Goal: Information Seeking & Learning: Find contact information

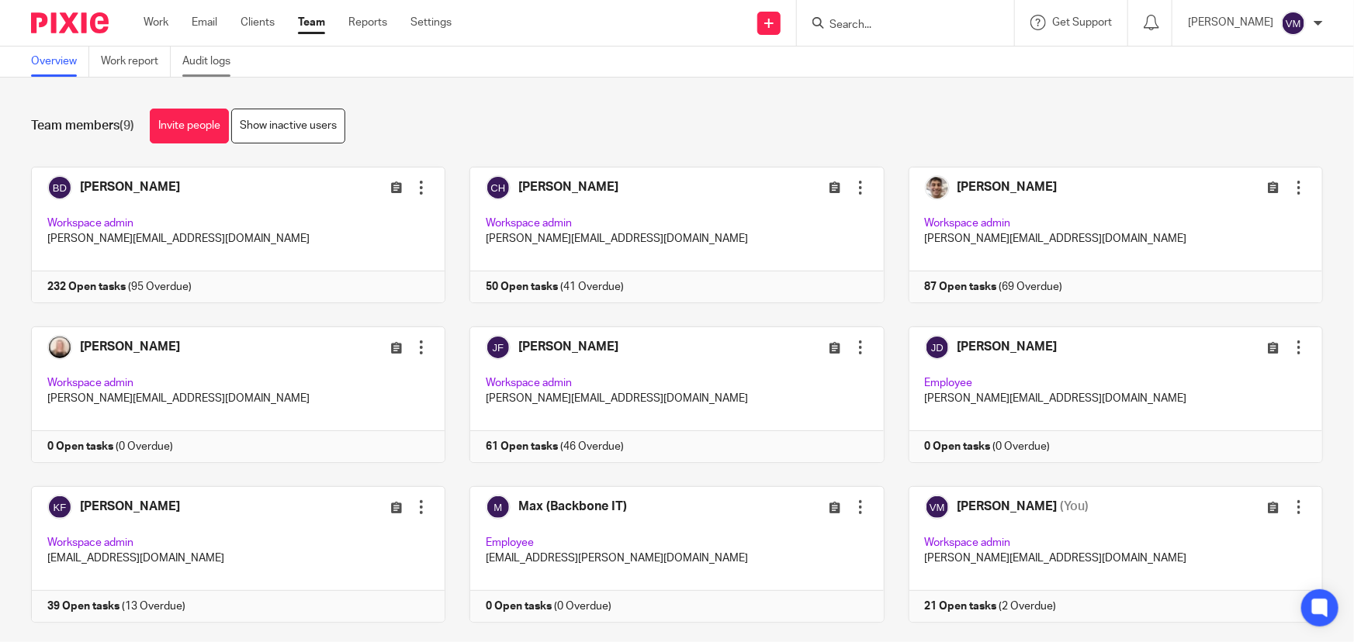
click at [221, 57] on link "Audit logs" at bounding box center [212, 62] width 60 height 30
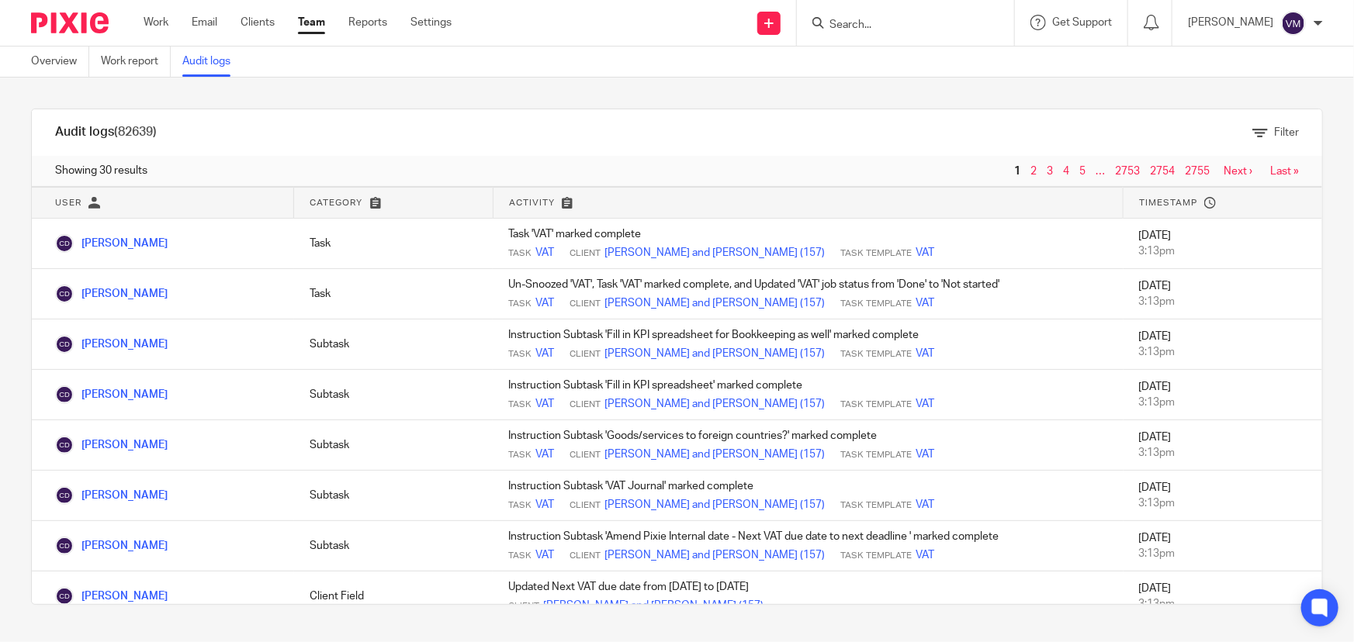
click at [877, 27] on input "Search" at bounding box center [898, 26] width 140 height 14
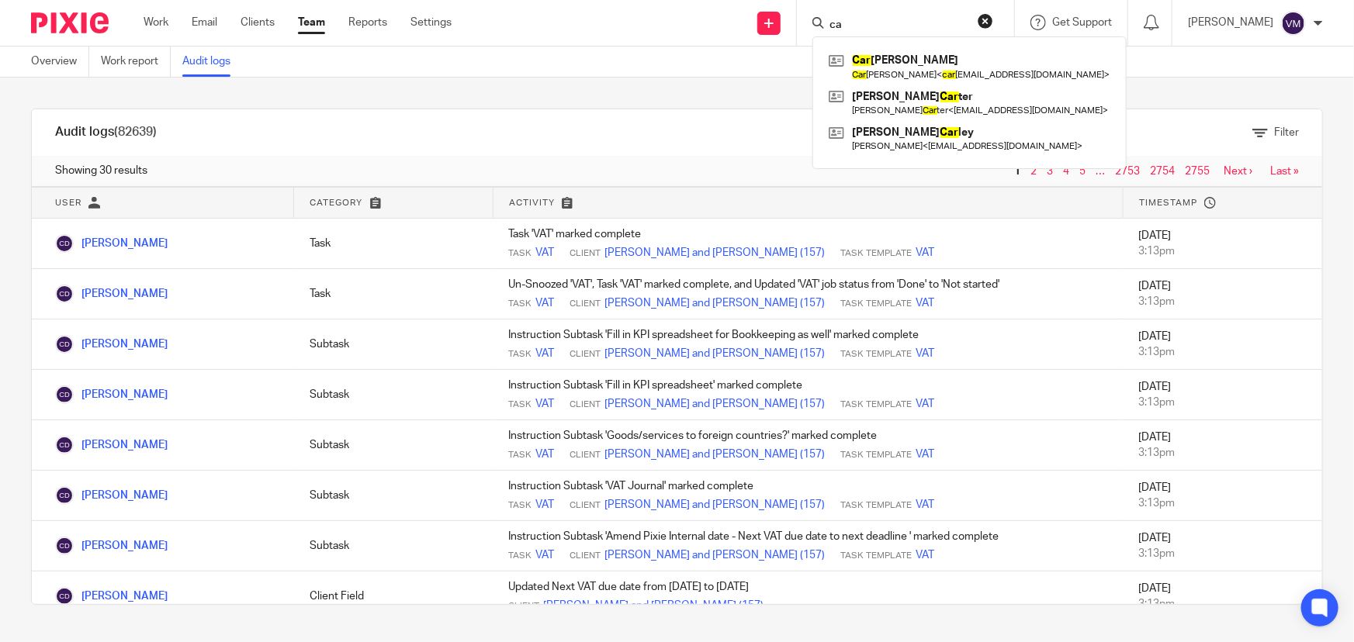
type input "c"
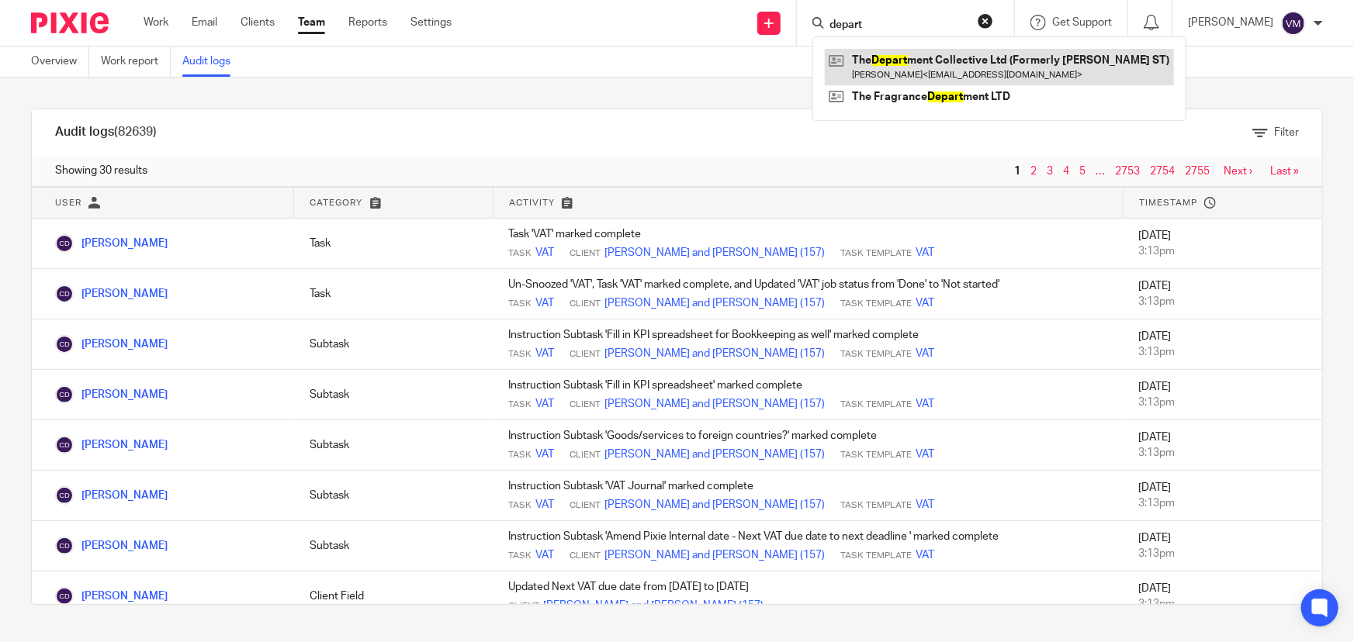
type input "depart"
click at [970, 57] on link at bounding box center [999, 67] width 349 height 36
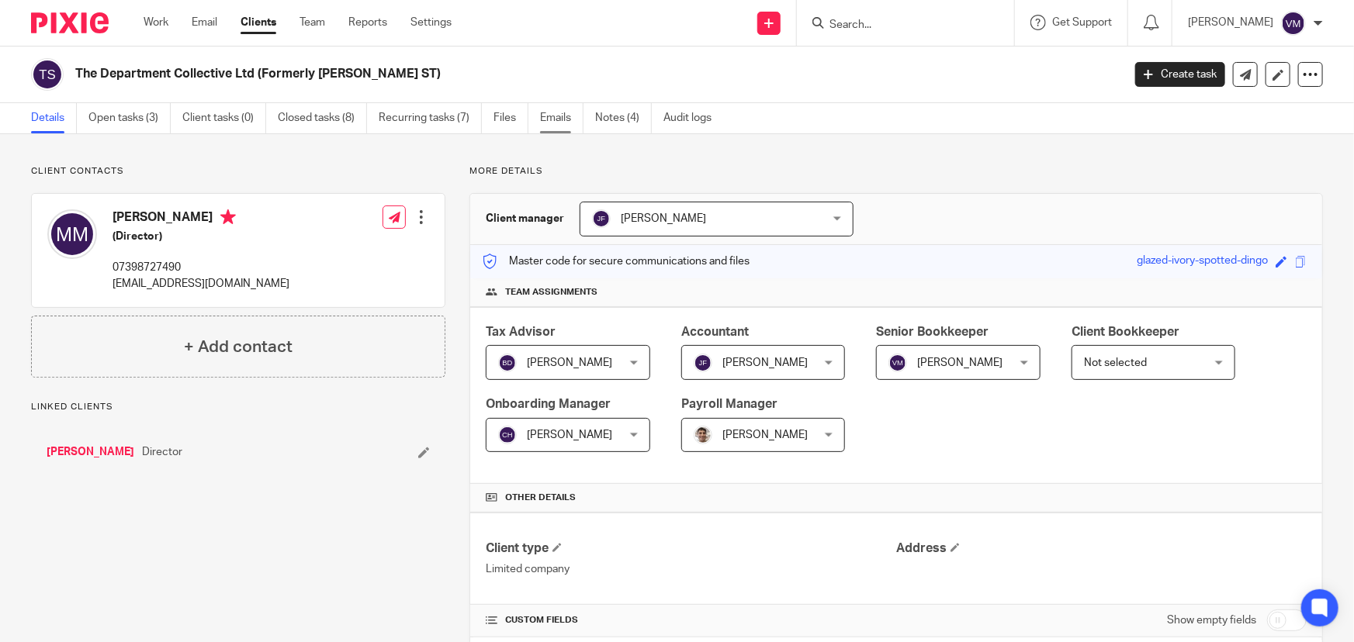
click at [559, 113] on link "Emails" at bounding box center [561, 118] width 43 height 30
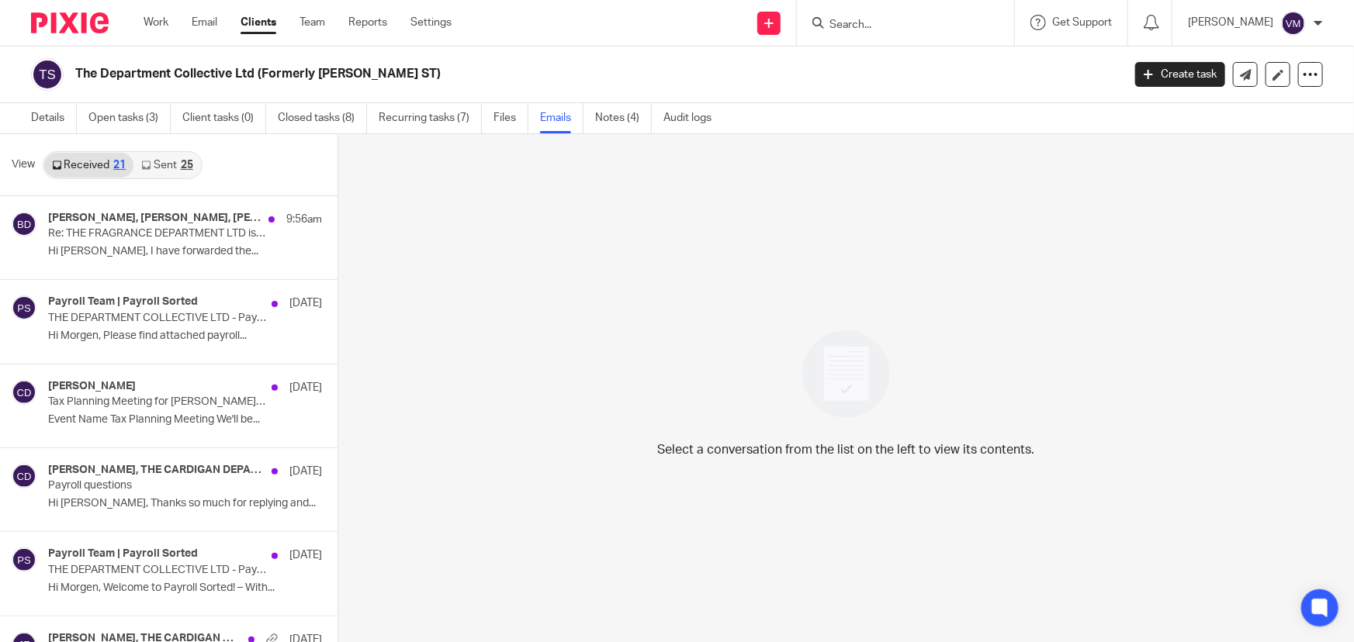
click at [158, 167] on link "Sent 25" at bounding box center [166, 165] width 67 height 25
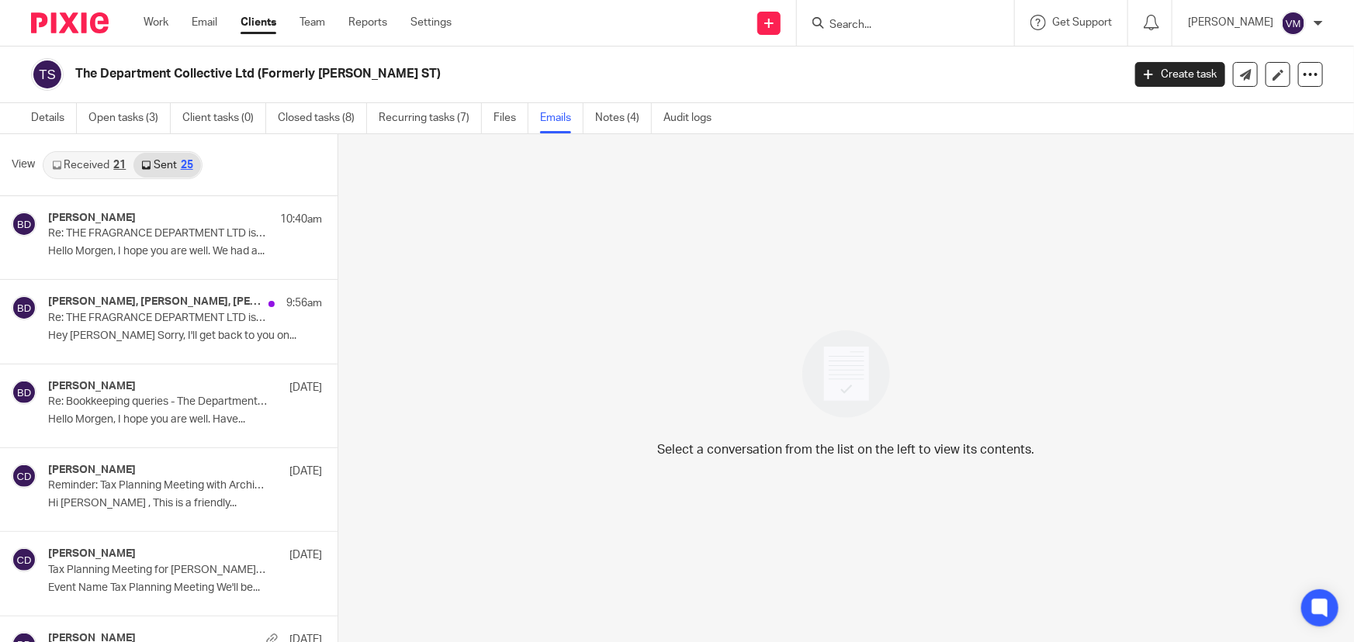
scroll to position [2, 0]
click at [85, 161] on link "Received 21" at bounding box center [88, 163] width 89 height 25
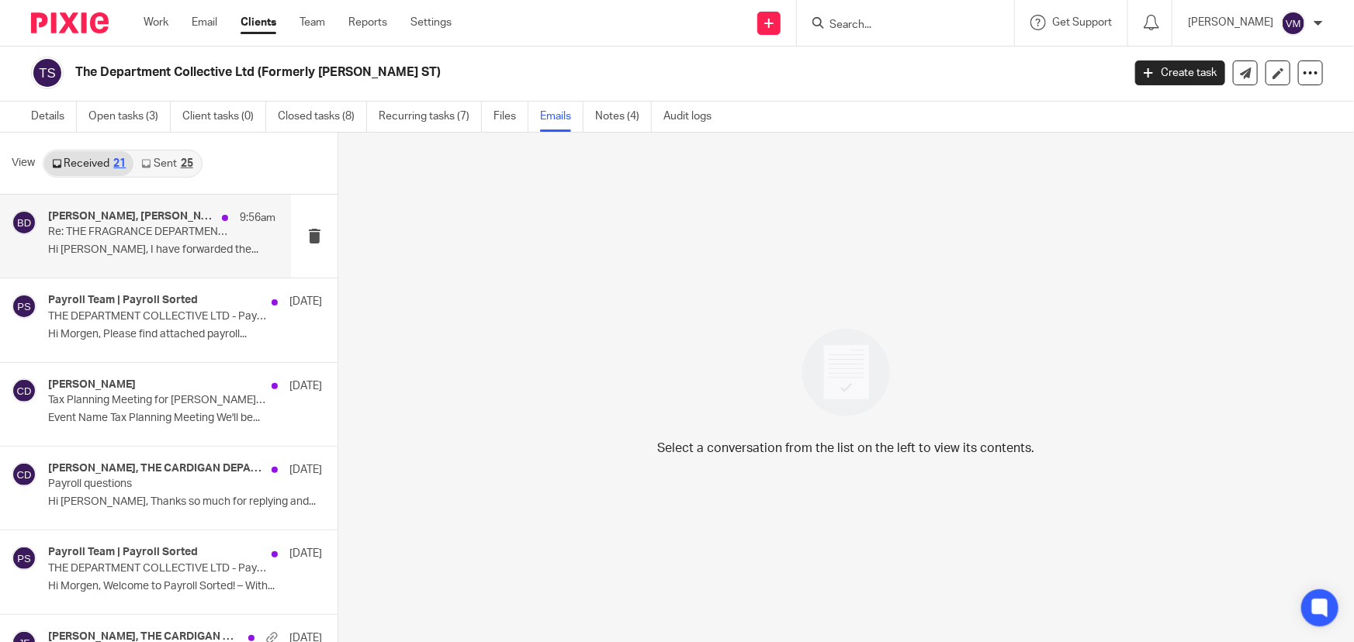
click at [123, 227] on p "Re: THE FRAGRANCE DEPARTMENT LTD is now registered as a company" at bounding box center [139, 232] width 182 height 13
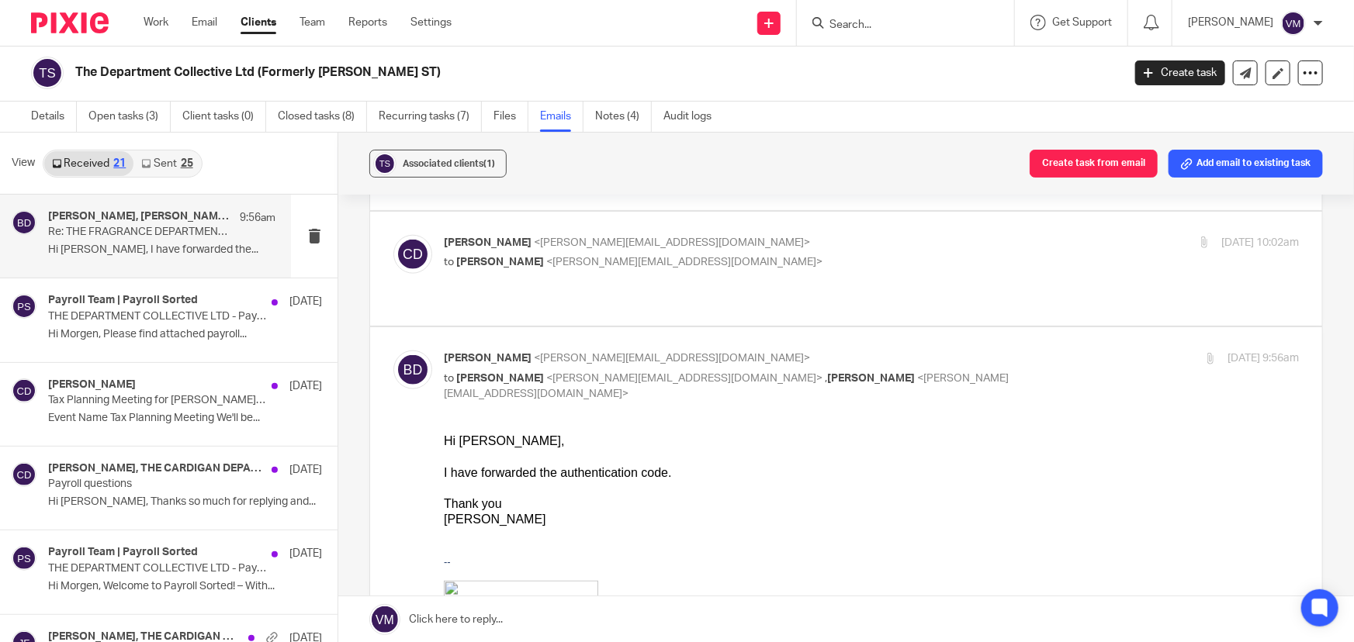
scroll to position [916, 0]
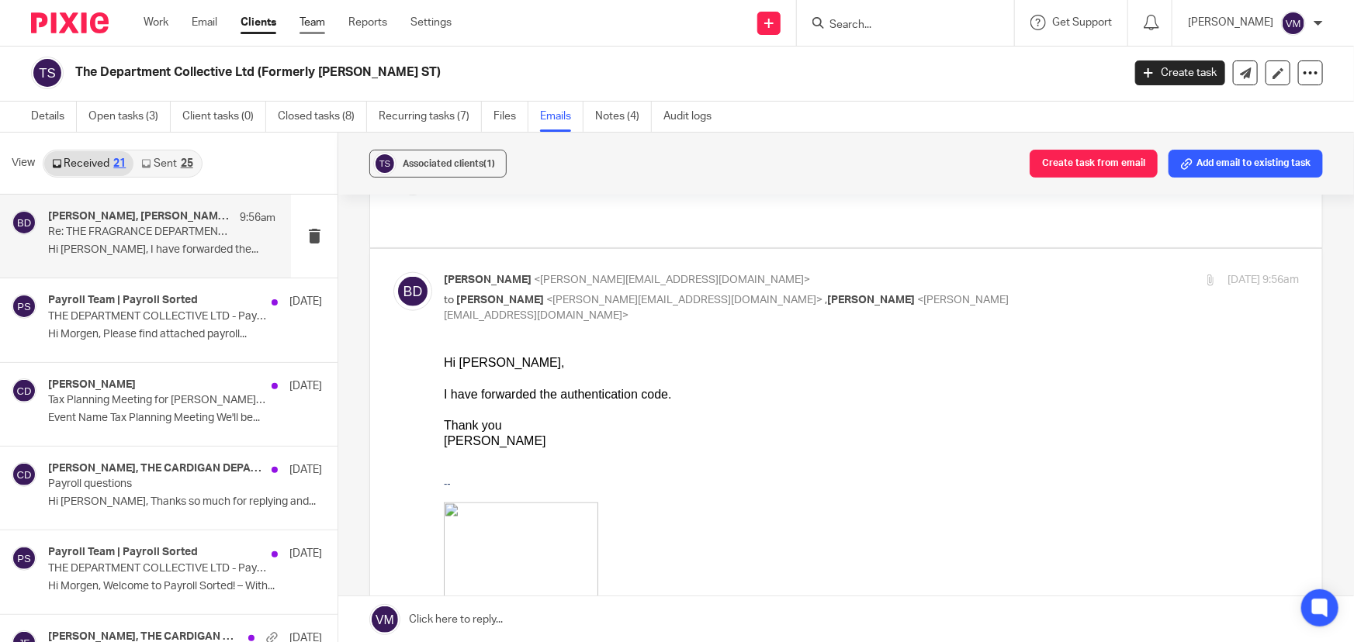
click at [316, 22] on link "Team" at bounding box center [312, 23] width 26 height 16
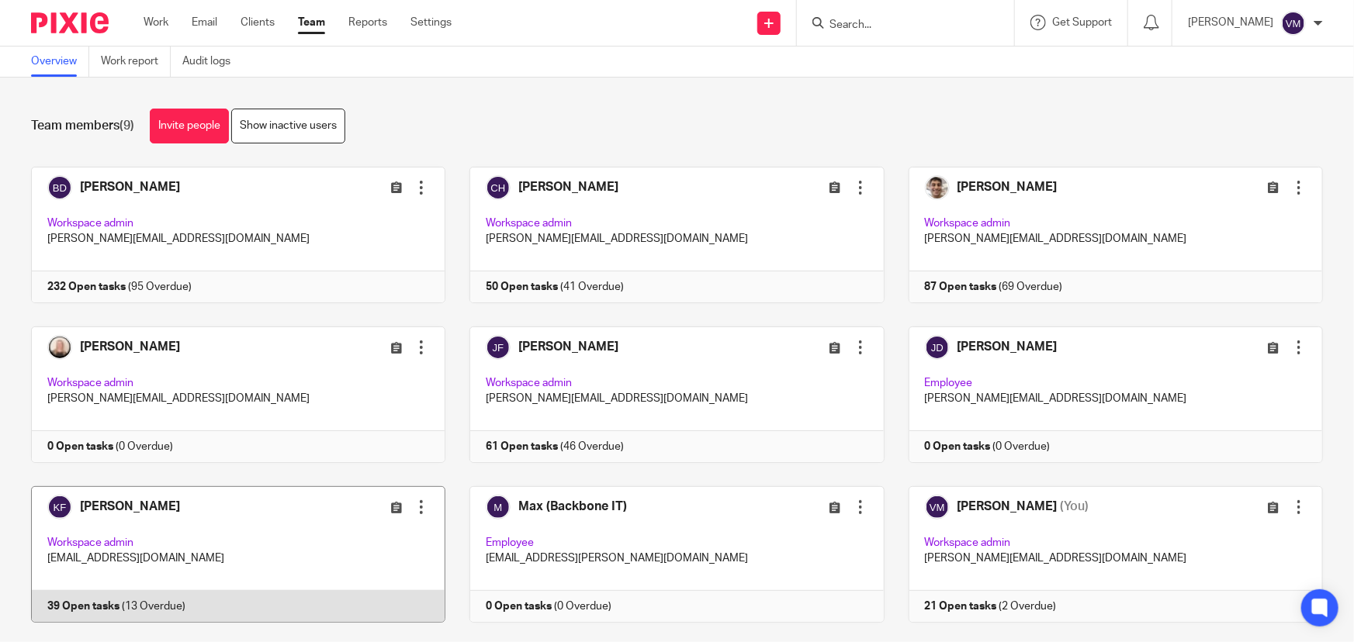
click at [242, 592] on link at bounding box center [226, 554] width 438 height 137
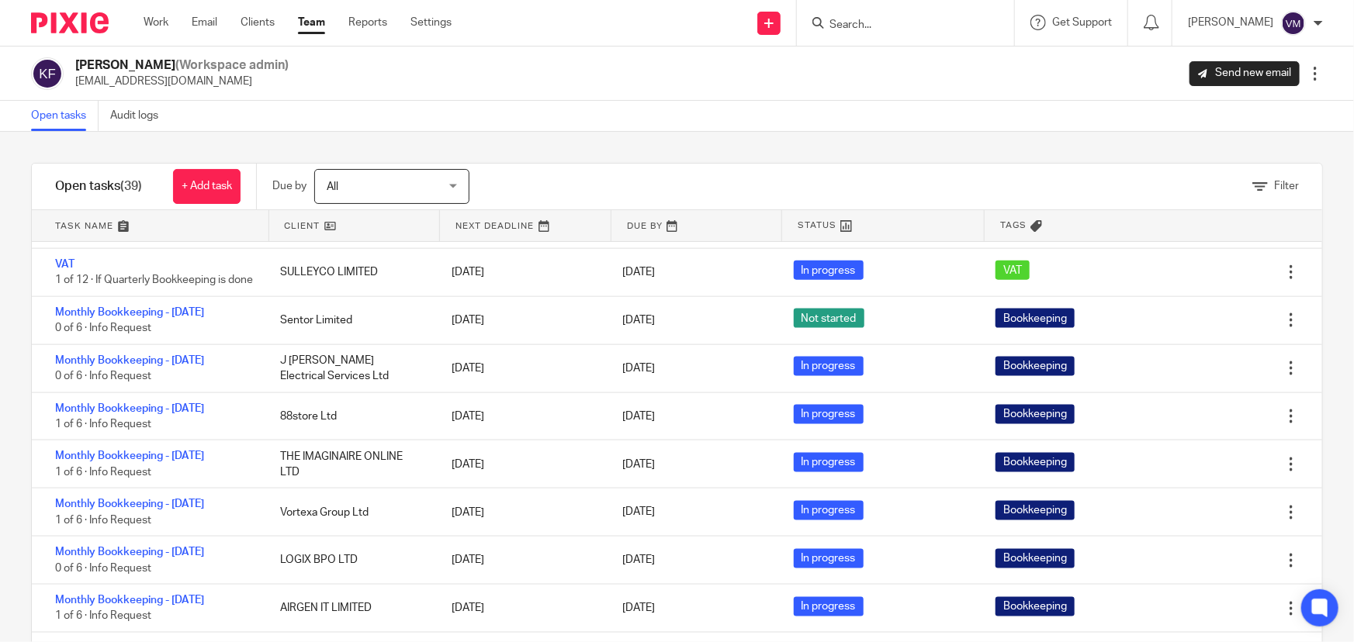
scroll to position [1267, 0]
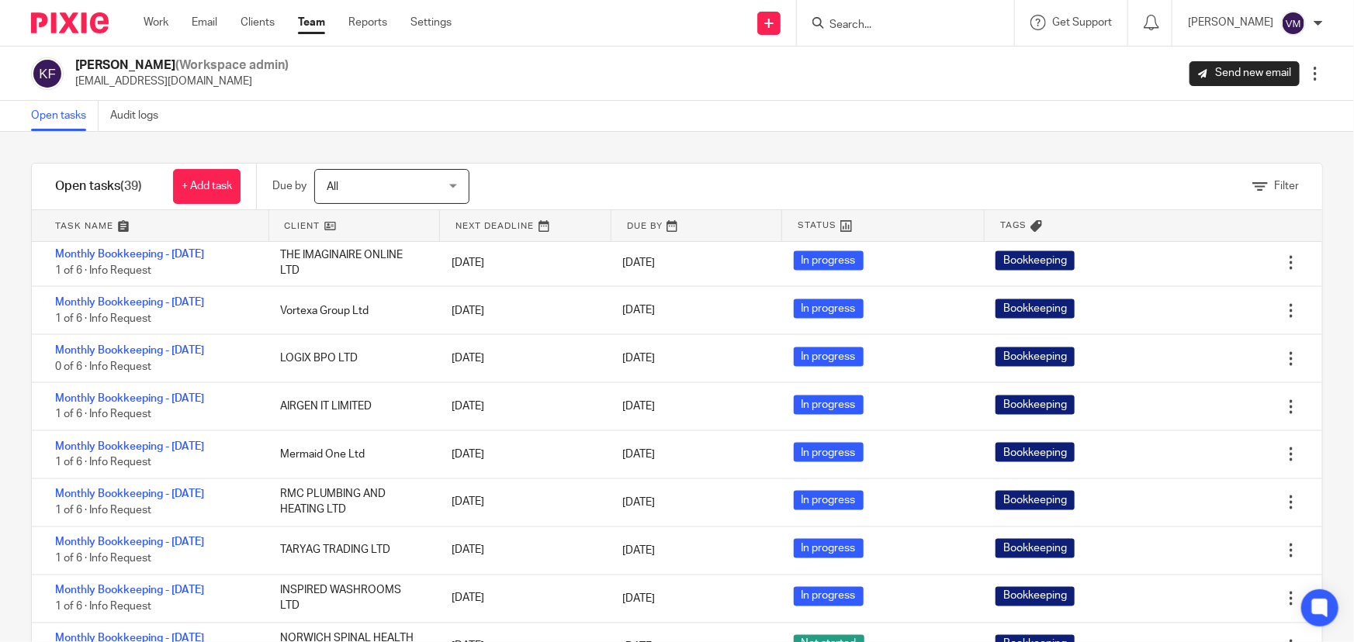
click at [877, 22] on input "Search" at bounding box center [898, 26] width 140 height 14
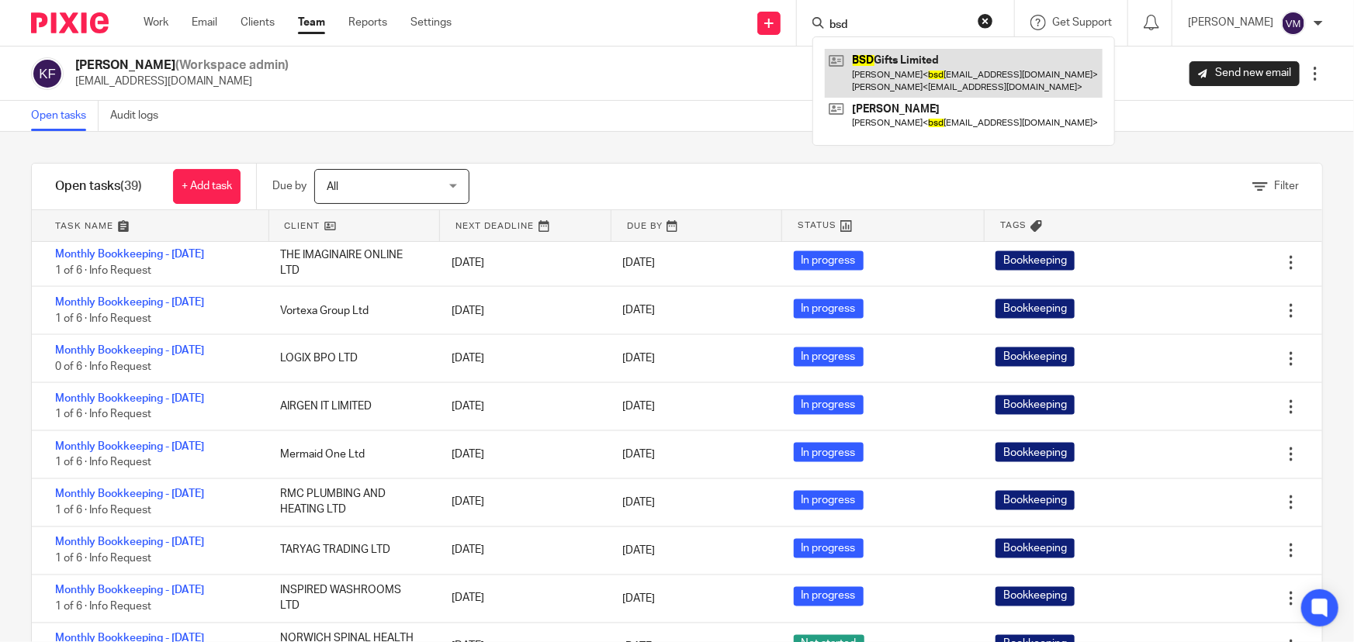
type input "bsd"
click at [908, 57] on link at bounding box center [964, 73] width 278 height 48
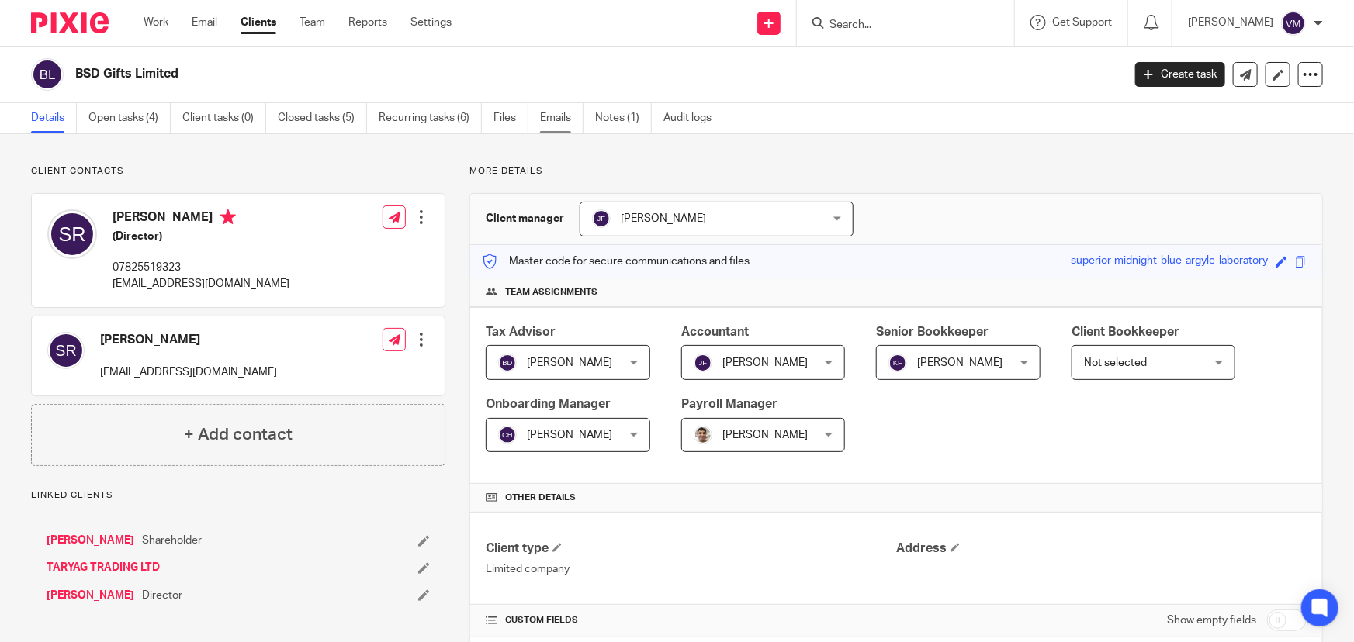
click at [567, 123] on link "Emails" at bounding box center [561, 118] width 43 height 30
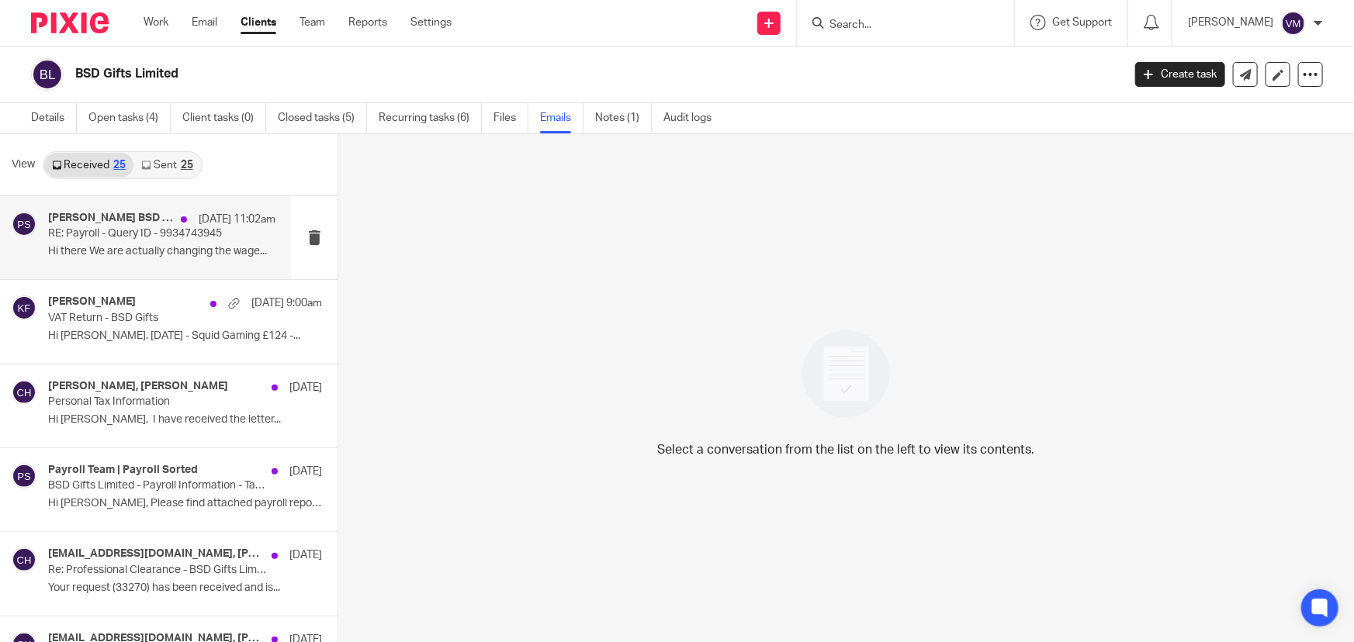
click at [139, 242] on div "[PERSON_NAME] BSD Gifts Ltd, Payroll Team | Payroll Sorted [DATE] 11:02am RE: P…" at bounding box center [161, 238] width 227 height 52
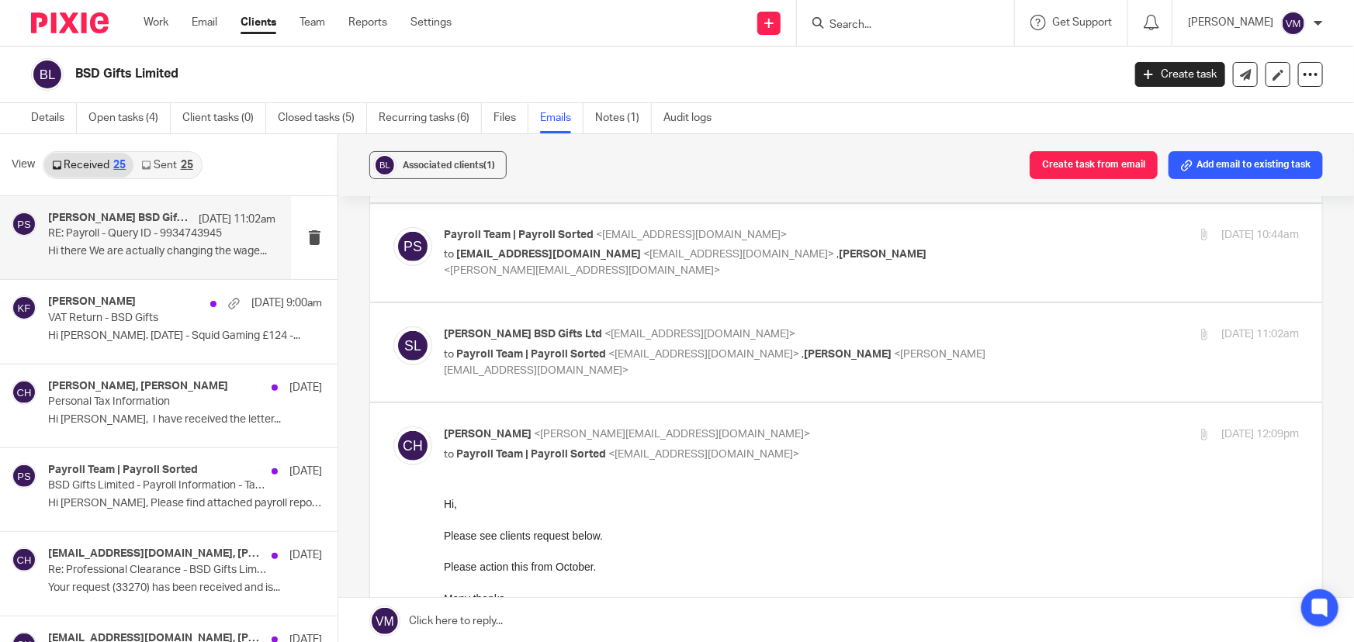
scroll to position [282, 0]
click at [931, 329] on p "Sam BSD Gifts Ltd <bsdgifts@outlook.com>" at bounding box center [729, 337] width 570 height 16
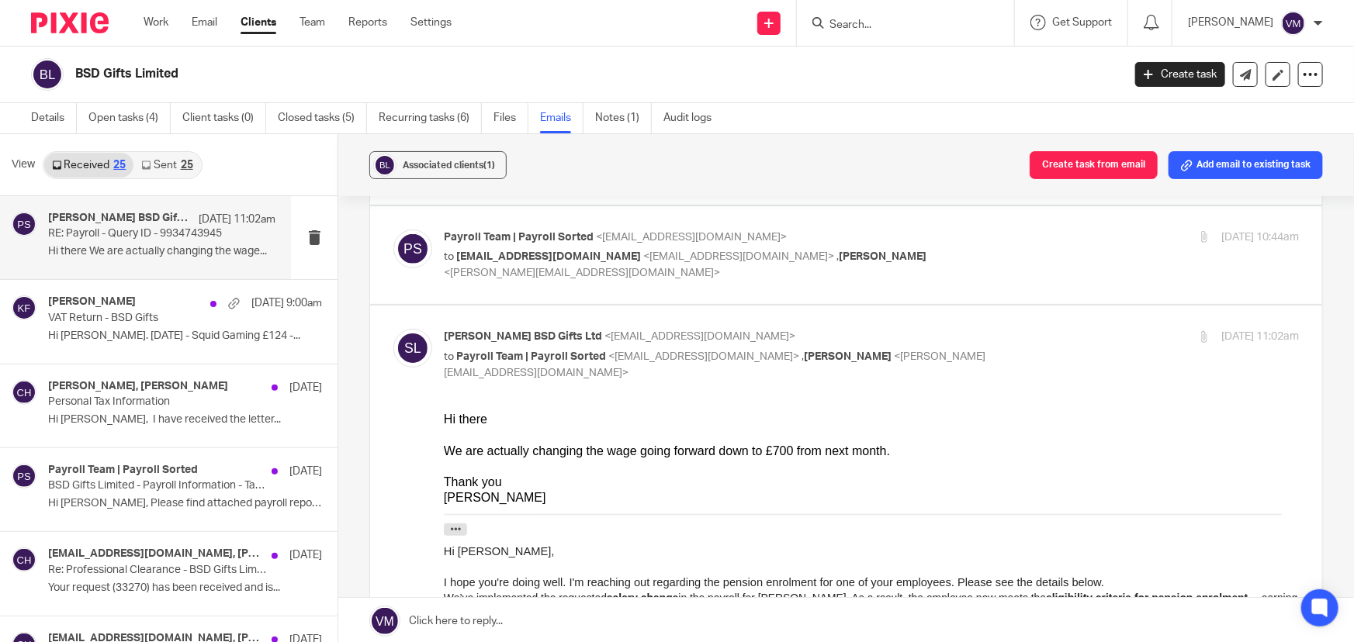
scroll to position [0, 0]
click at [928, 329] on p "Sam BSD Gifts Ltd <bsdgifts@outlook.com>" at bounding box center [729, 337] width 570 height 16
checkbox input "false"
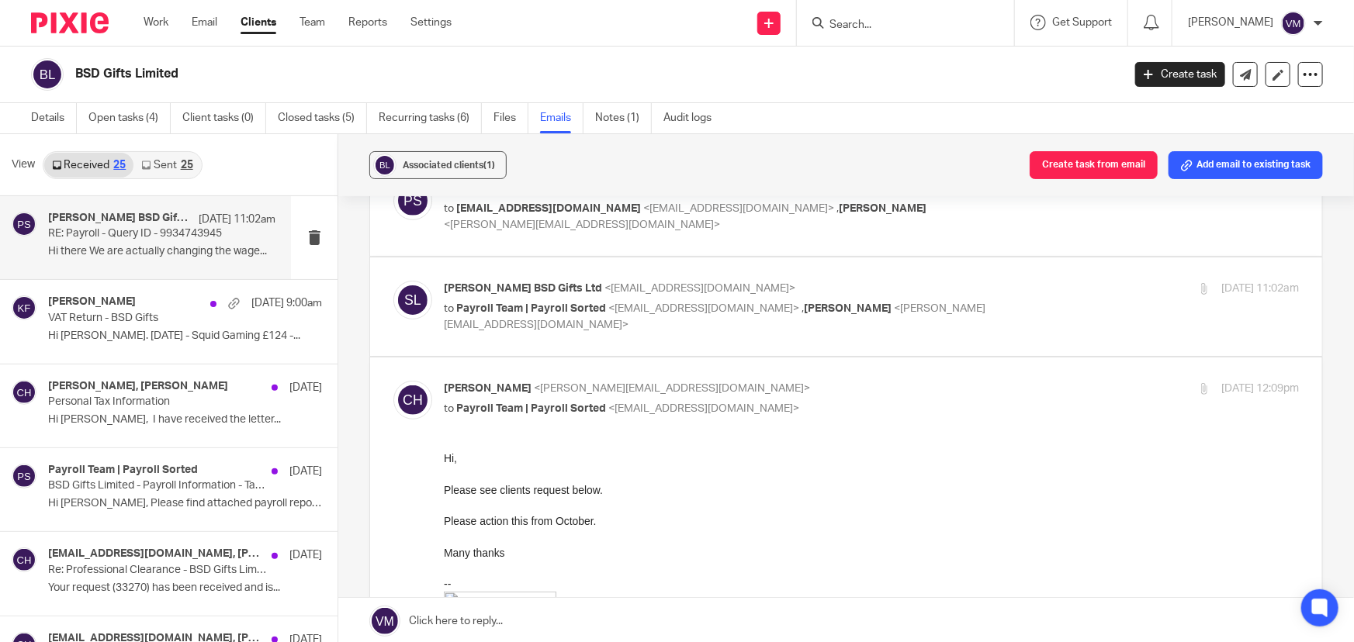
scroll to position [352, 0]
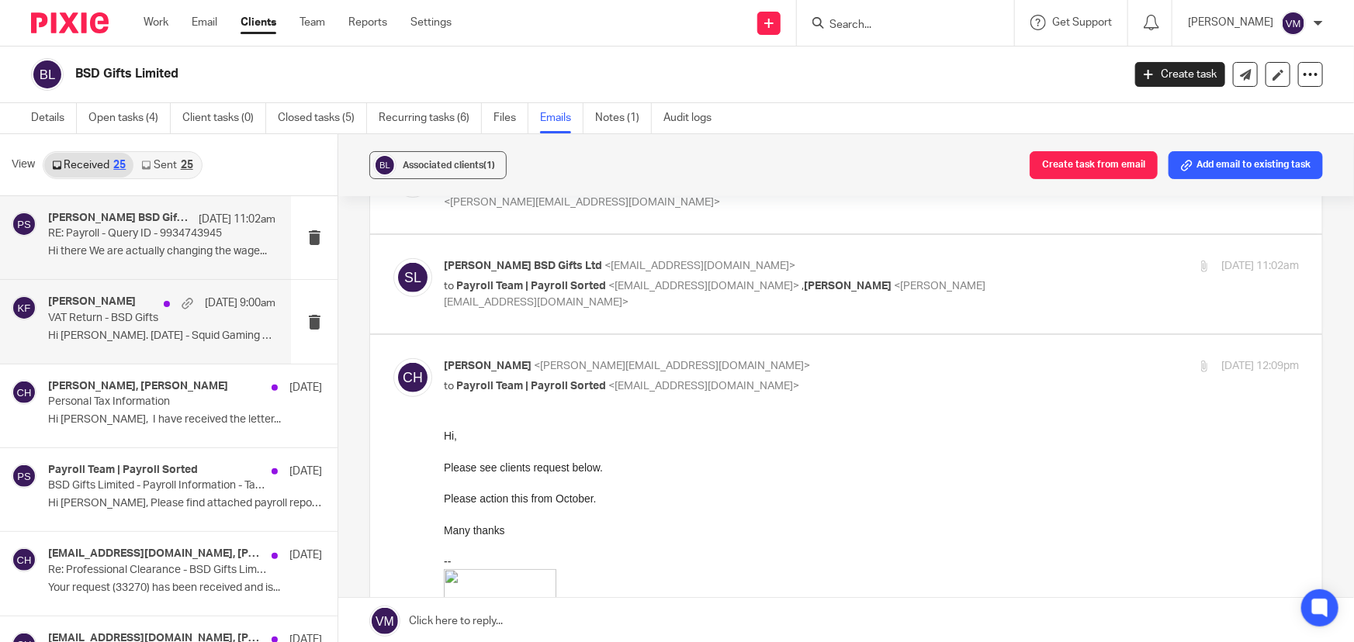
click at [77, 326] on div "Kirsty Flowerdew 22 Sep 9:00am VAT Return - BSD Gifts Hi Kirsty. 24/07/25 - Squ…" at bounding box center [161, 322] width 227 height 52
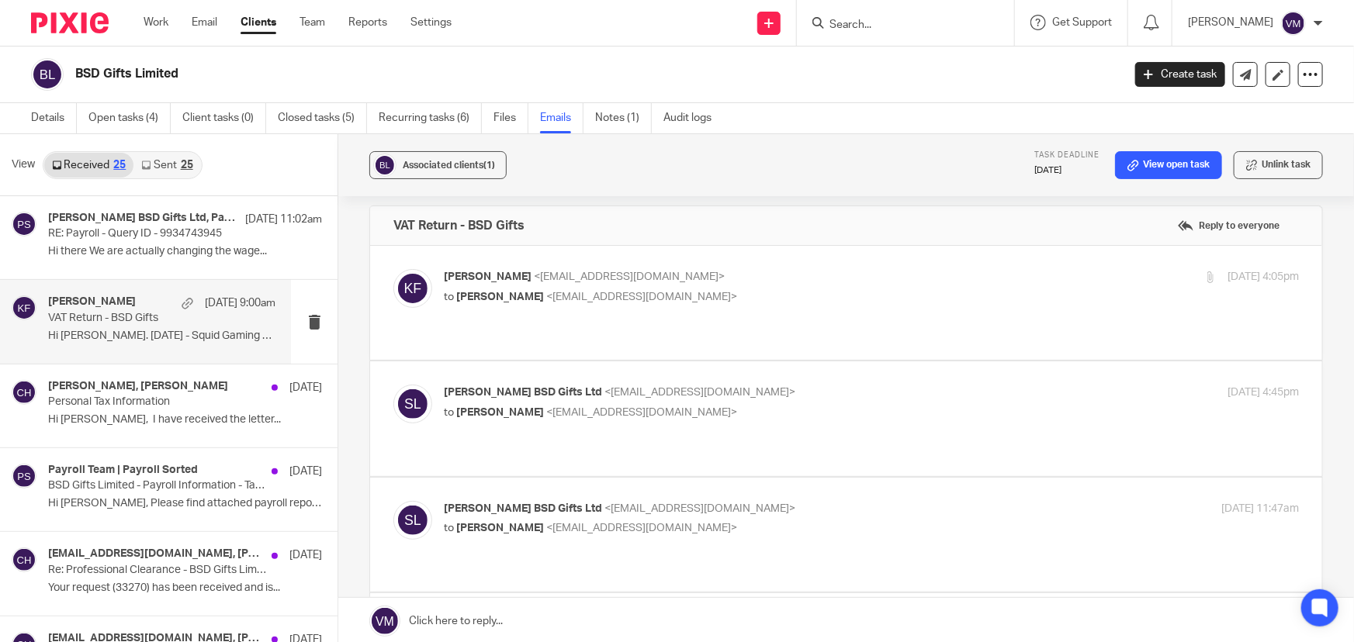
scroll to position [0, 0]
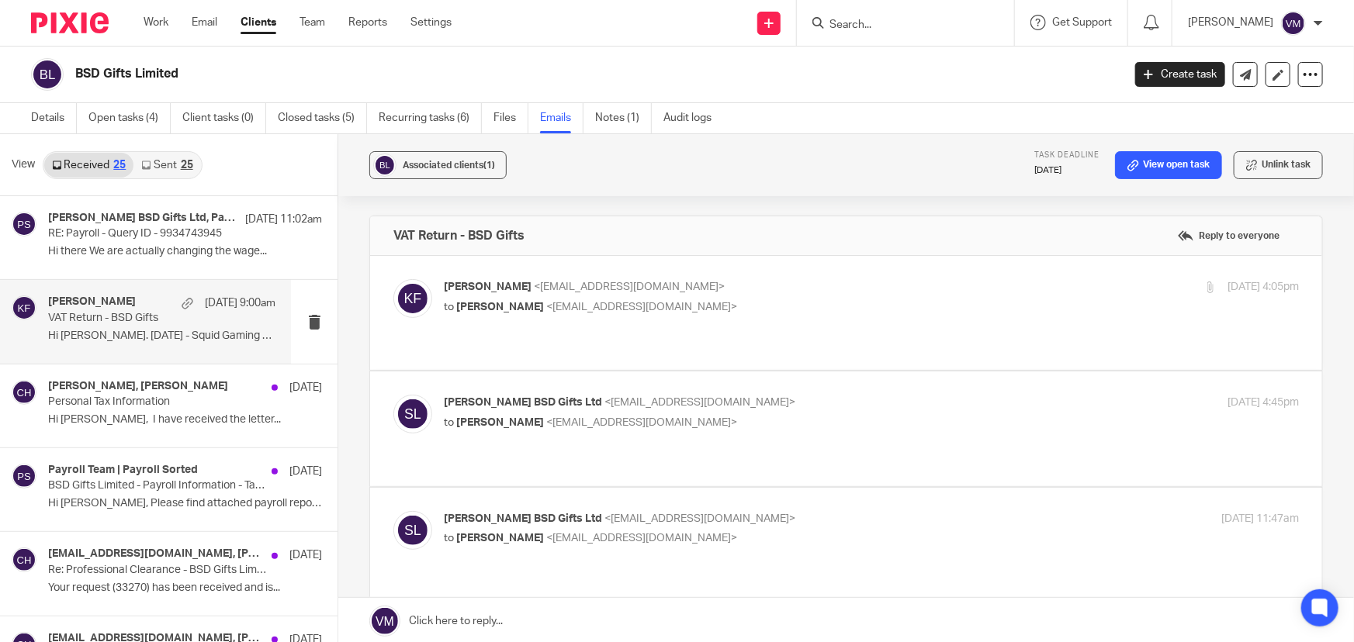
click at [170, 171] on link "Sent 25" at bounding box center [166, 165] width 67 height 25
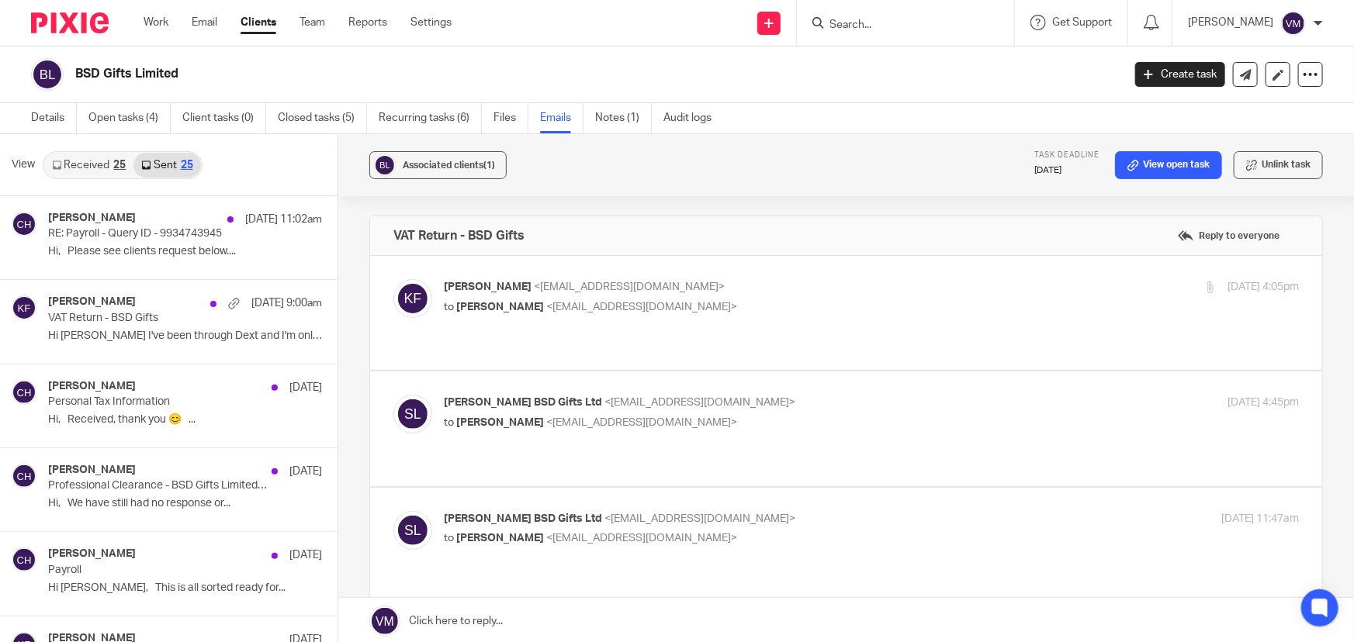
scroll to position [2, 0]
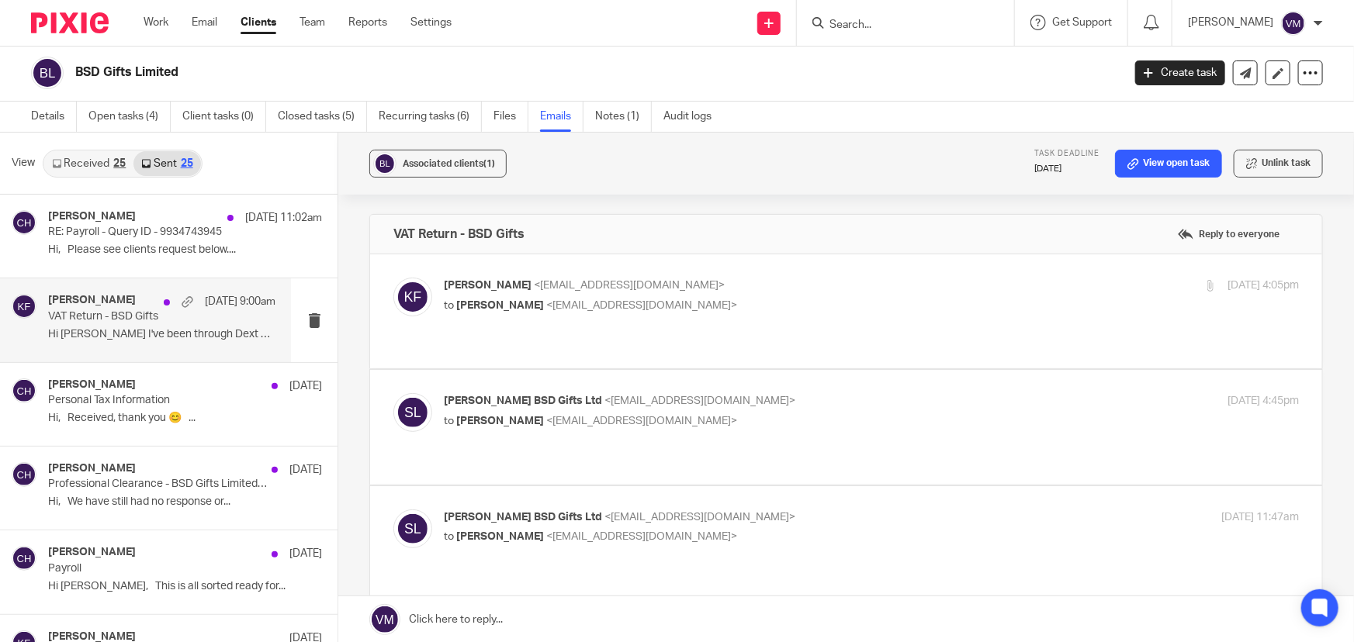
click at [98, 302] on h4 "[PERSON_NAME]" at bounding box center [92, 300] width 88 height 13
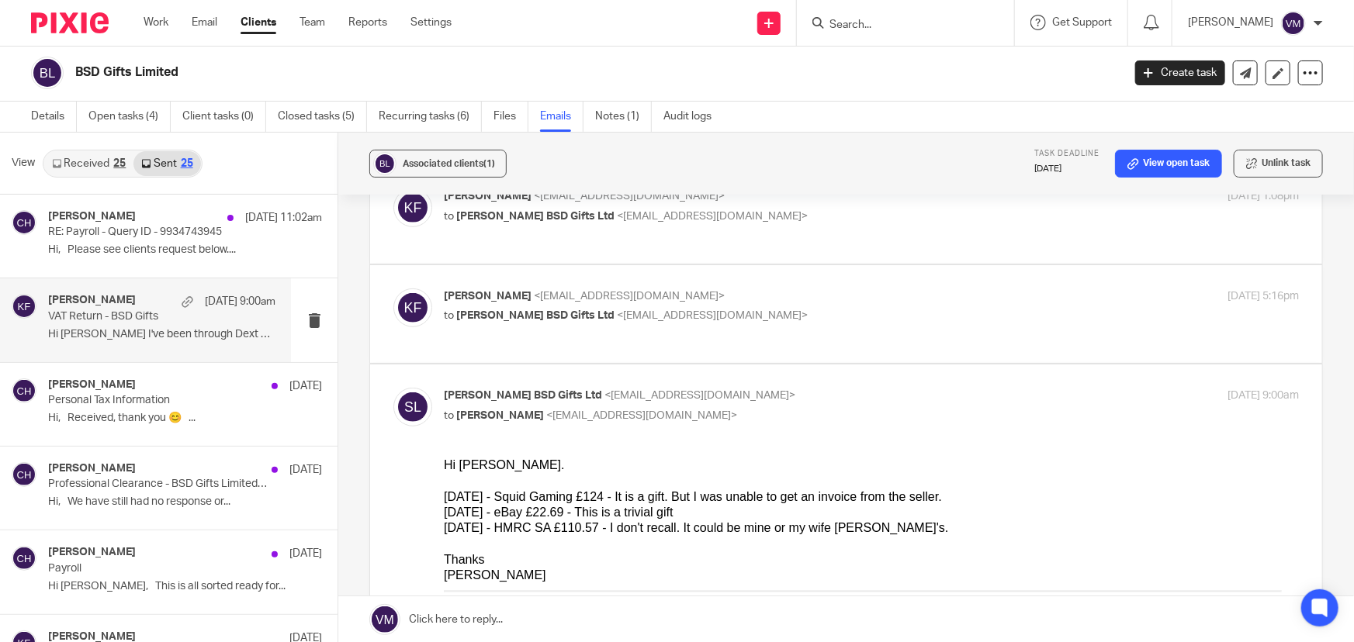
scroll to position [352, 0]
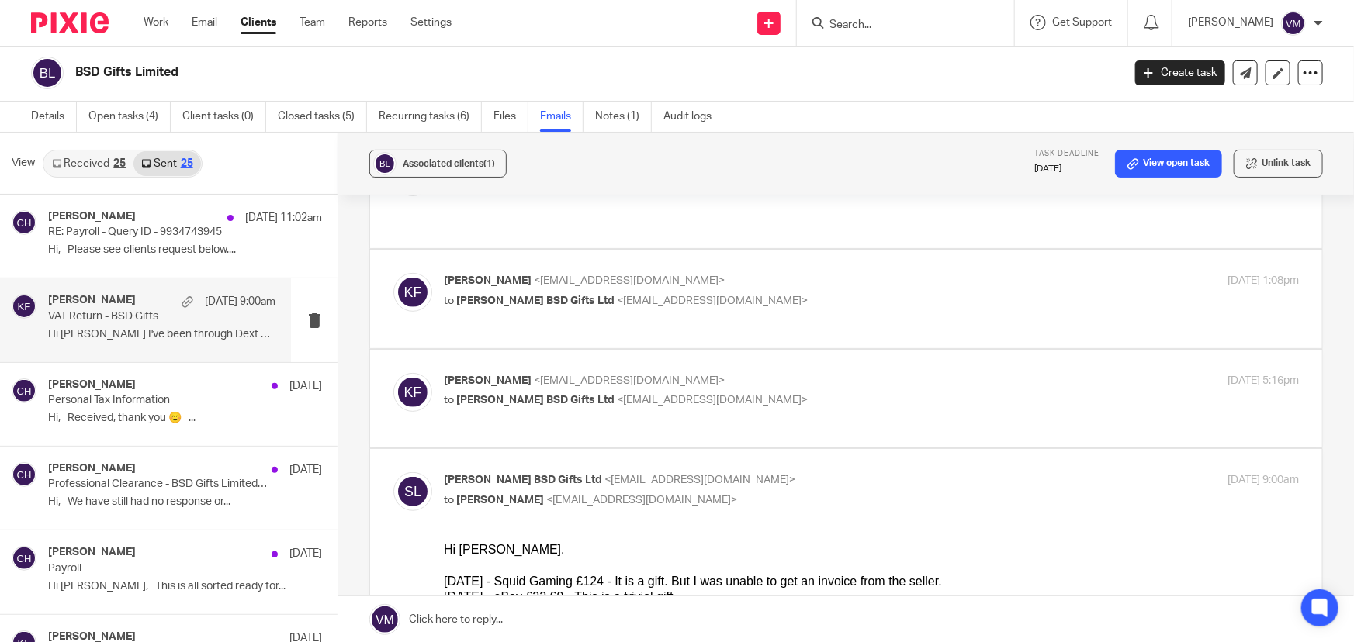
click at [875, 373] on p "Kirsty Flowerdew <kirsty@archimediaaccounts.co.uk>" at bounding box center [729, 381] width 570 height 16
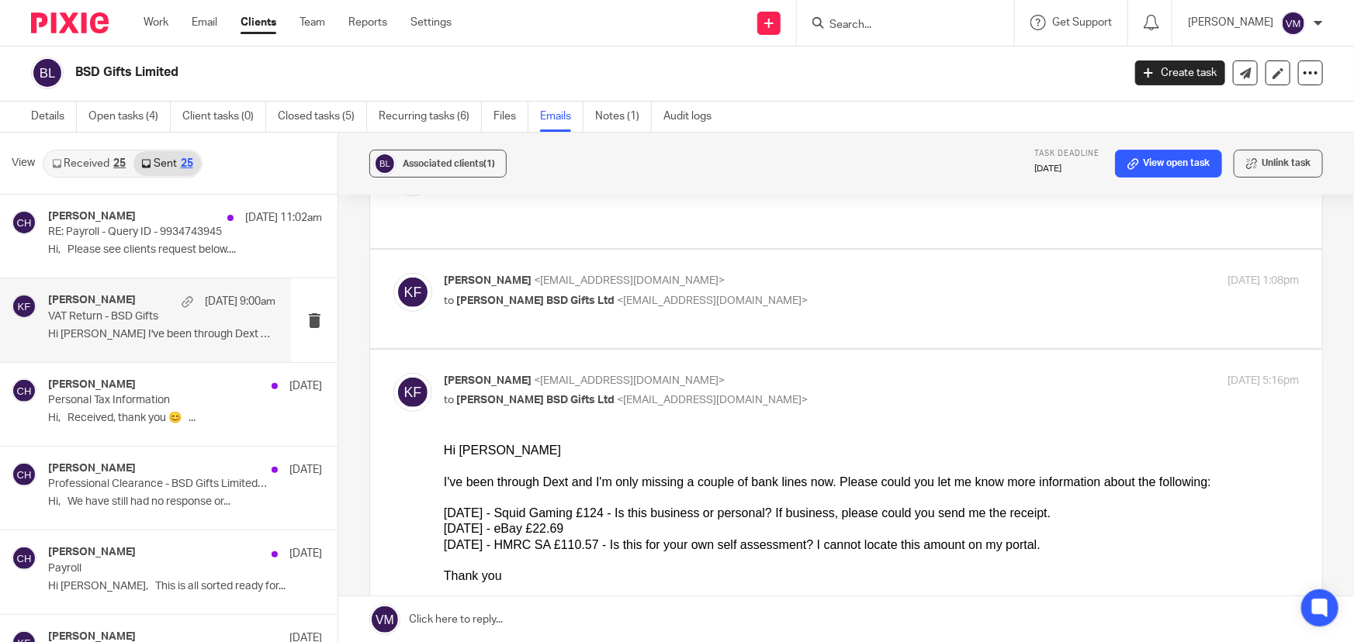
scroll to position [0, 0]
click at [393, 372] on input "checkbox" at bounding box center [393, 372] width 1 height 1
checkbox input "false"
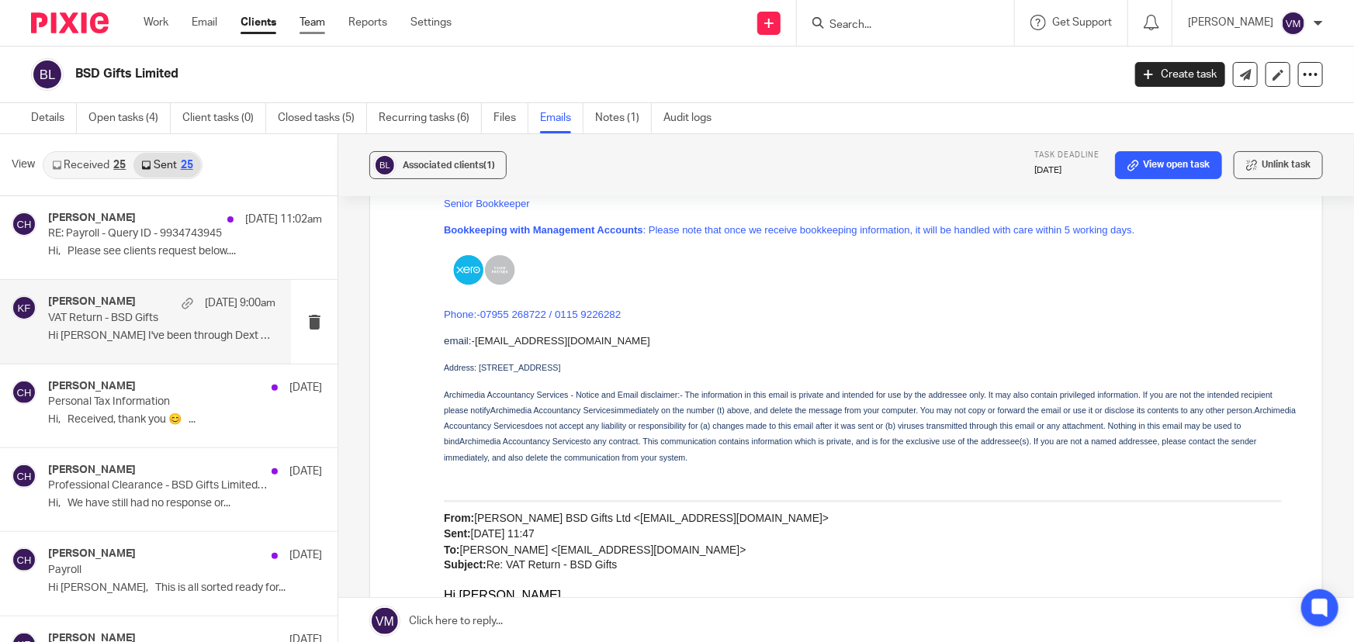
click at [318, 26] on link "Team" at bounding box center [312, 23] width 26 height 16
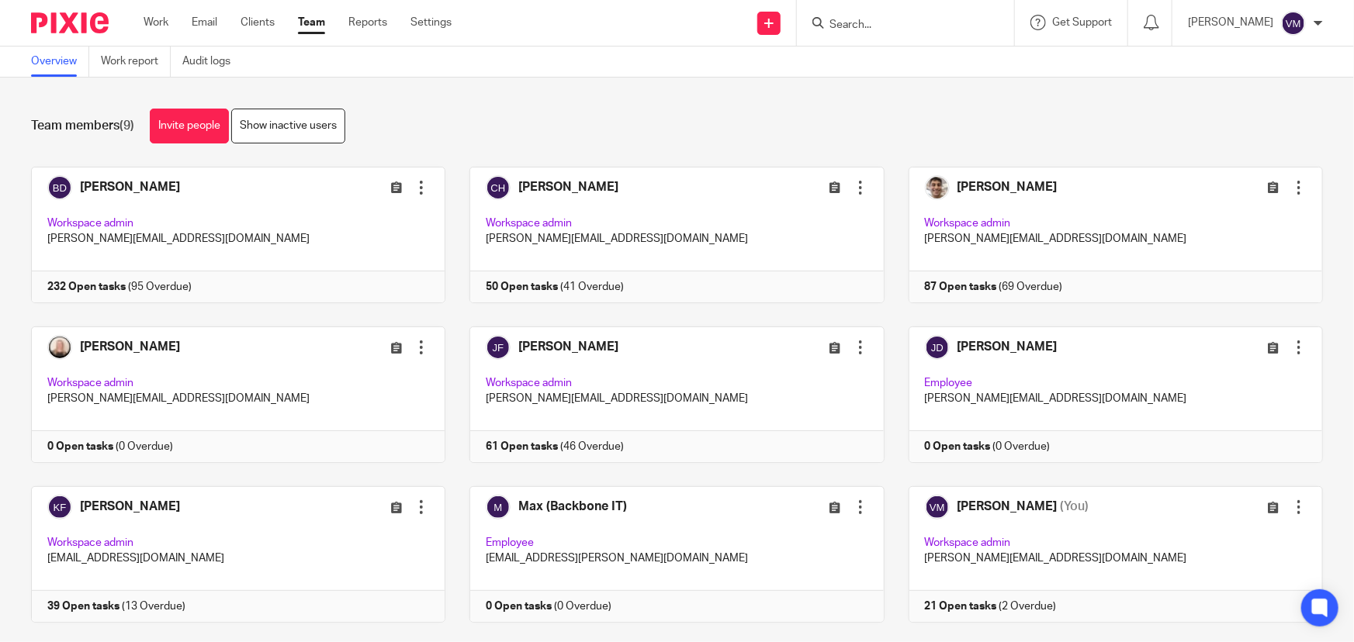
click at [915, 29] on input "Search" at bounding box center [898, 26] width 140 height 14
